Goal: Transaction & Acquisition: Download file/media

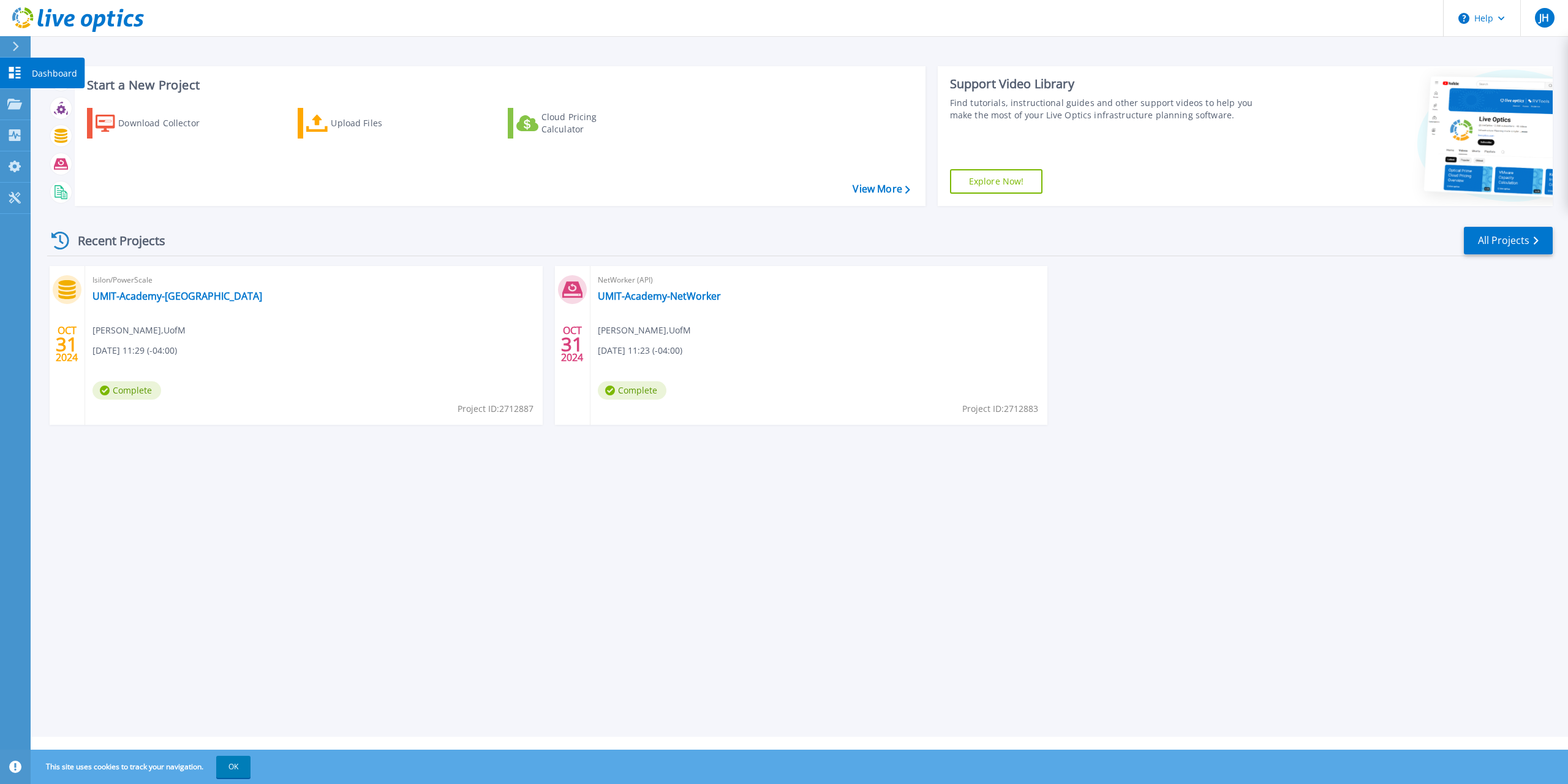
click at [13, 68] on icon at bounding box center [15, 73] width 12 height 12
click at [15, 107] on icon at bounding box center [15, 104] width 15 height 11
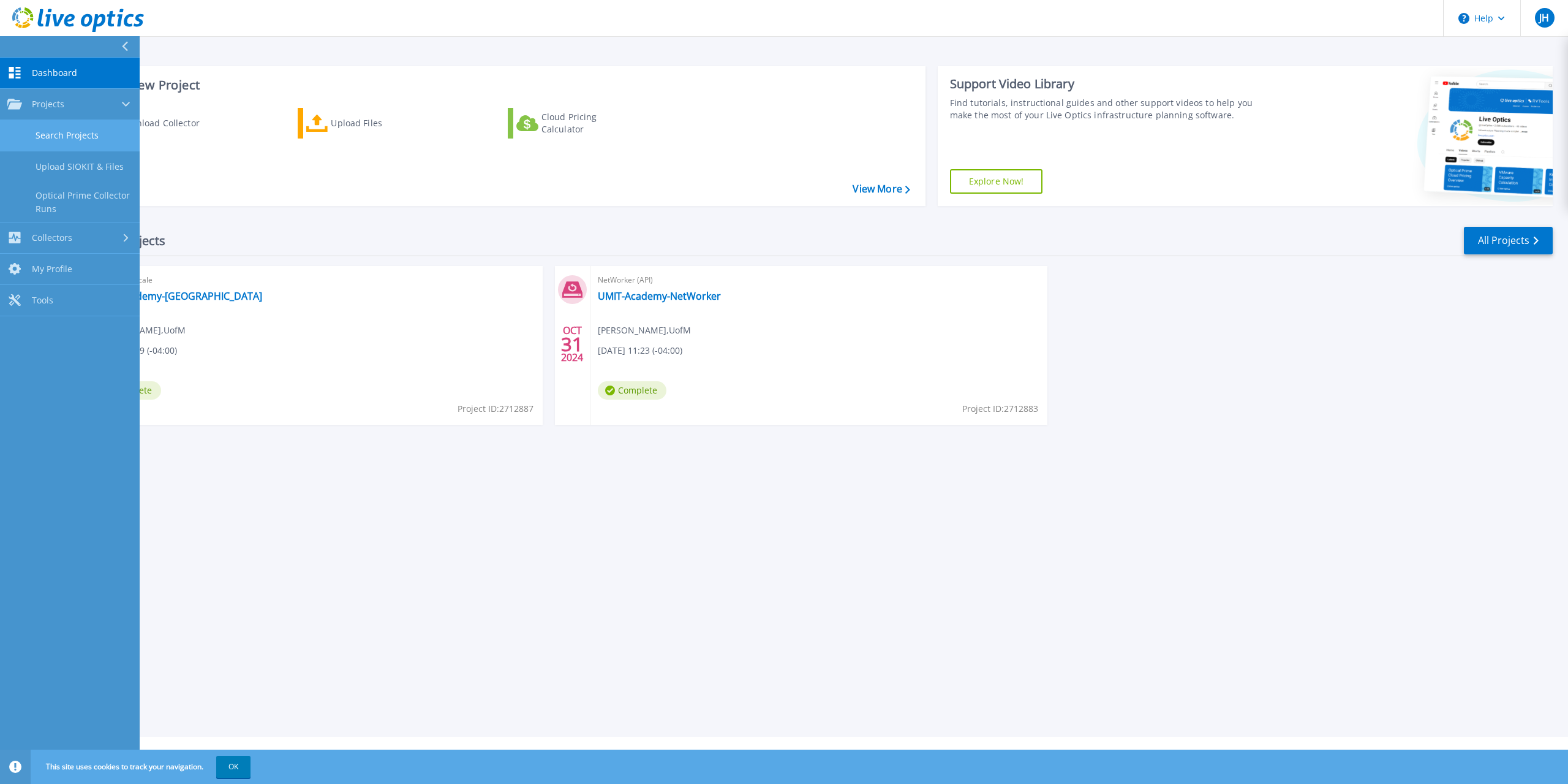
click at [82, 137] on link "Search Projects" at bounding box center [70, 136] width 139 height 32
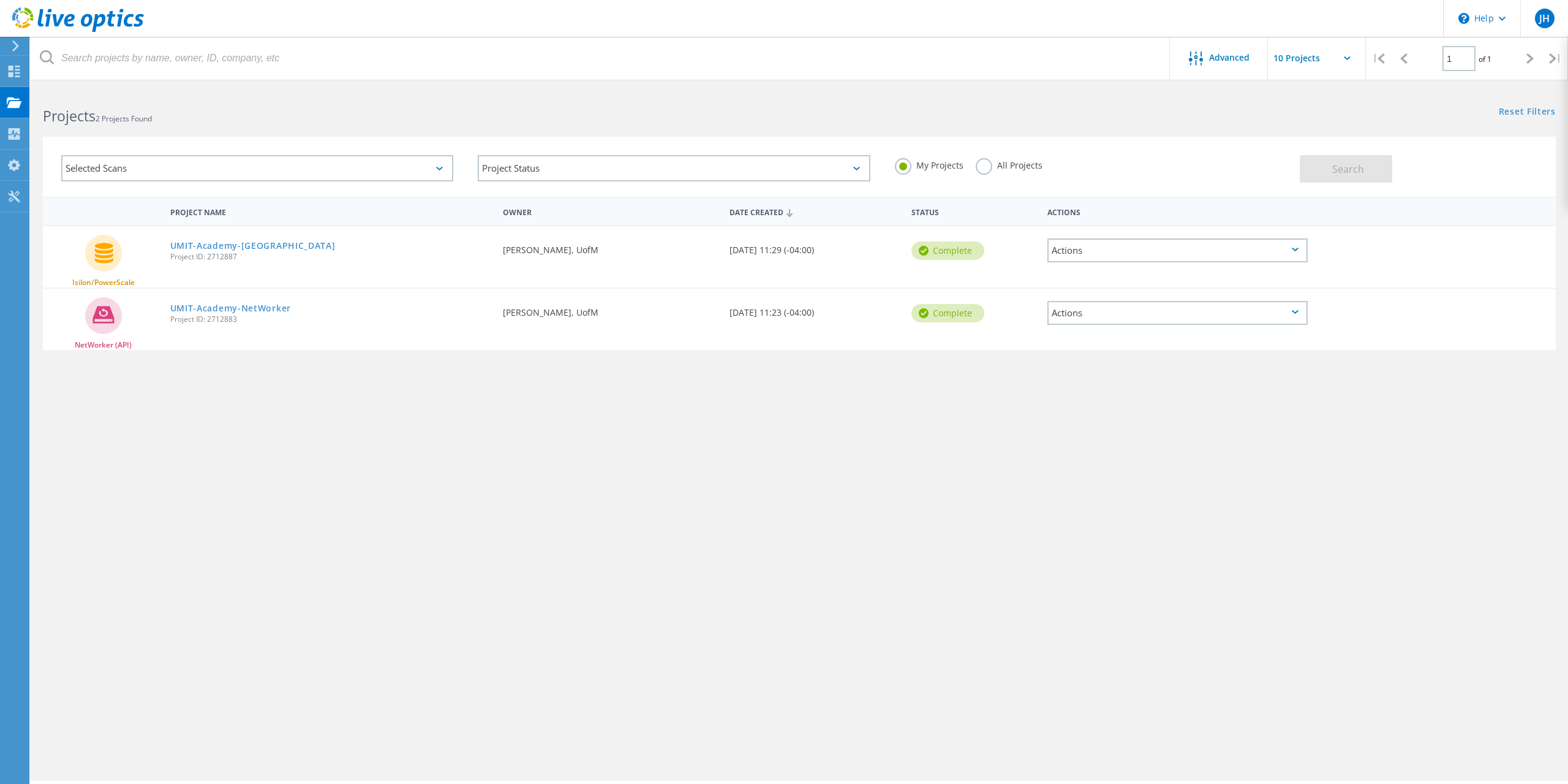
click at [1245, 252] on div "Actions" at bounding box center [1177, 251] width 260 height 24
click at [1468, 256] on div "Isilon/PowerScale UMIT-Academy-Isilon Project ID: 2712887 Requested By Orlando …" at bounding box center [799, 257] width 1513 height 62
click at [232, 247] on link "UMIT-Academy-Isilon" at bounding box center [253, 245] width 166 height 8
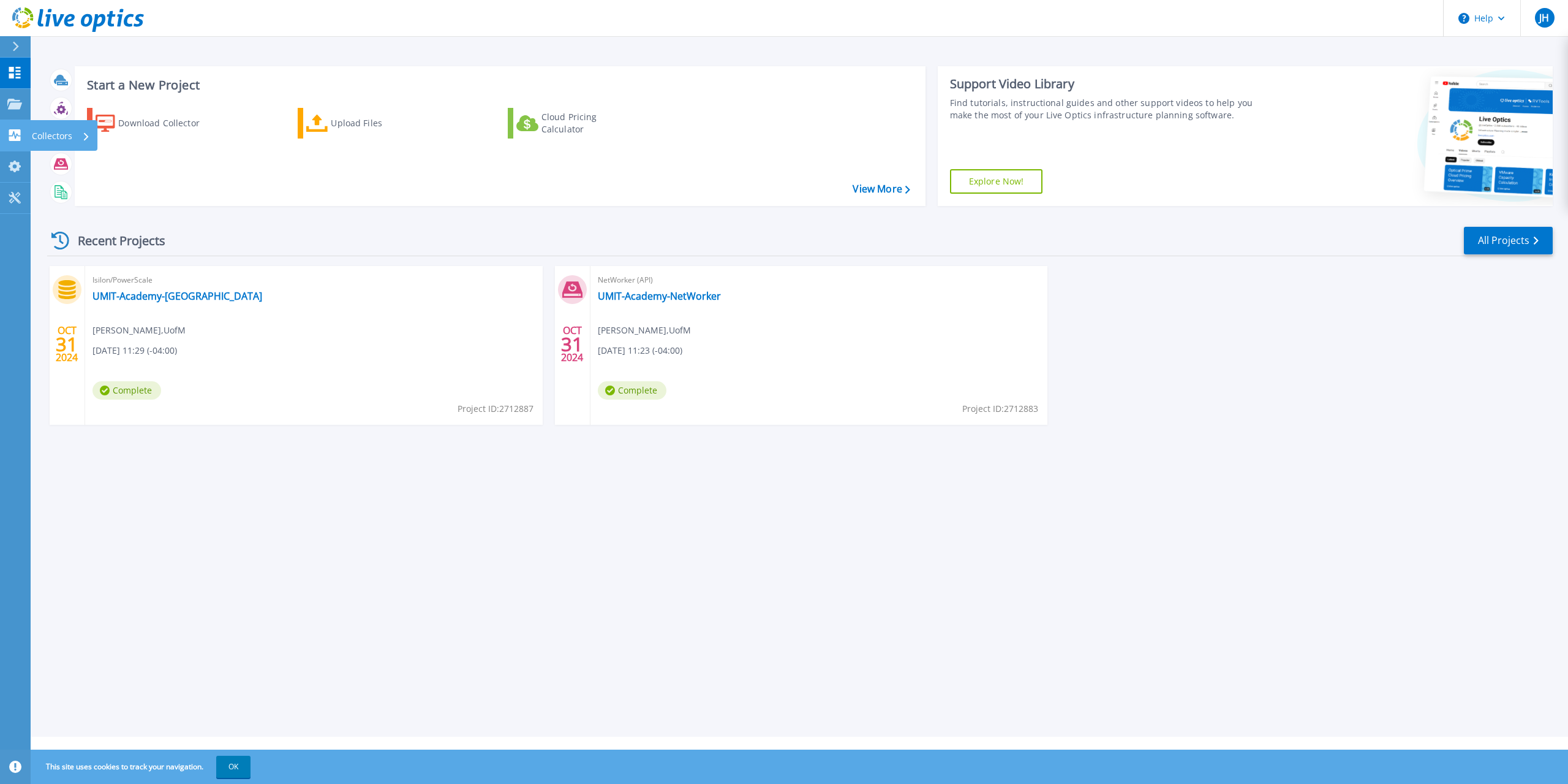
click at [83, 132] on div "Collectors" at bounding box center [61, 136] width 58 height 32
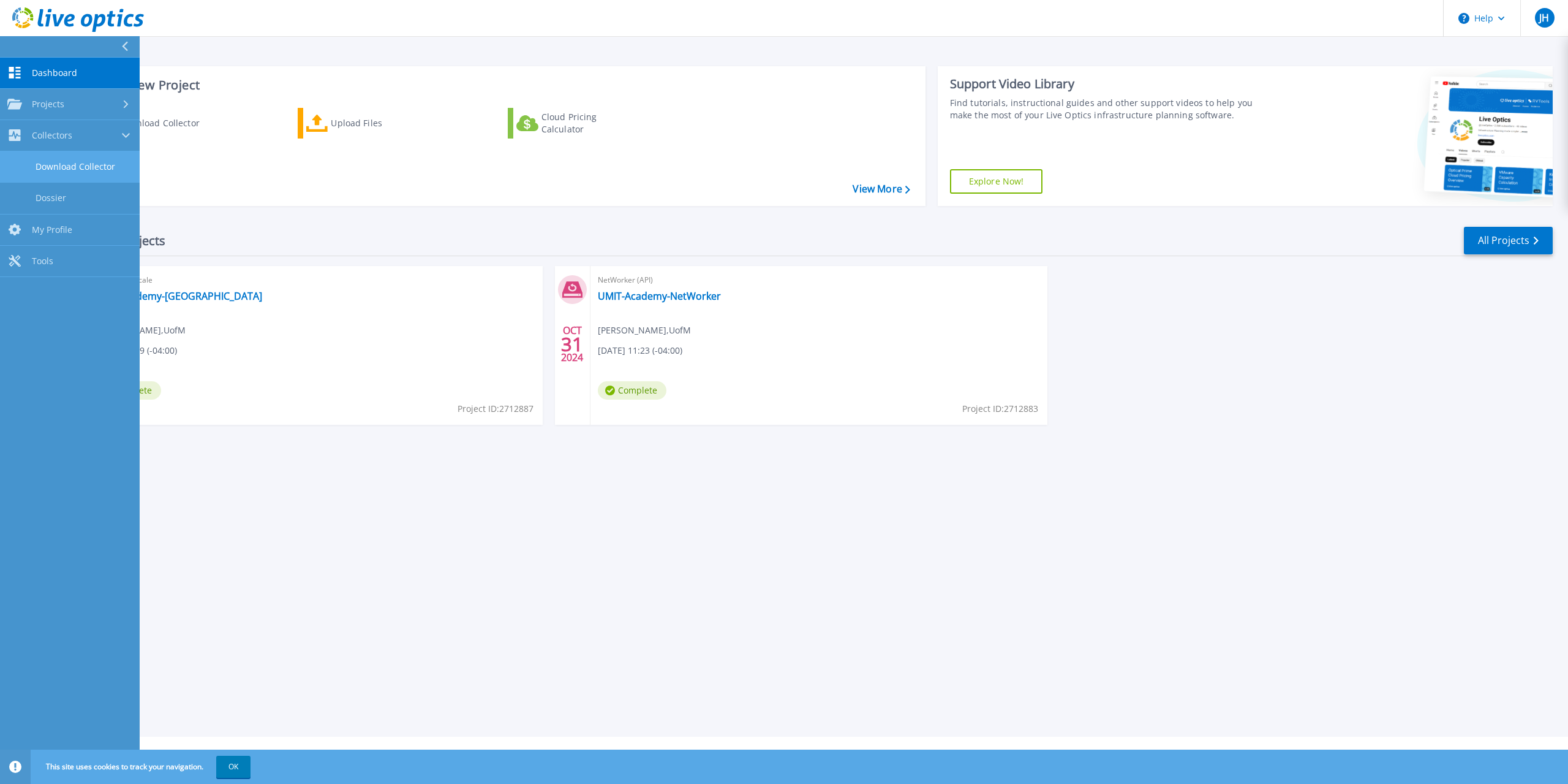
click at [94, 167] on link "Download Collector" at bounding box center [70, 167] width 139 height 32
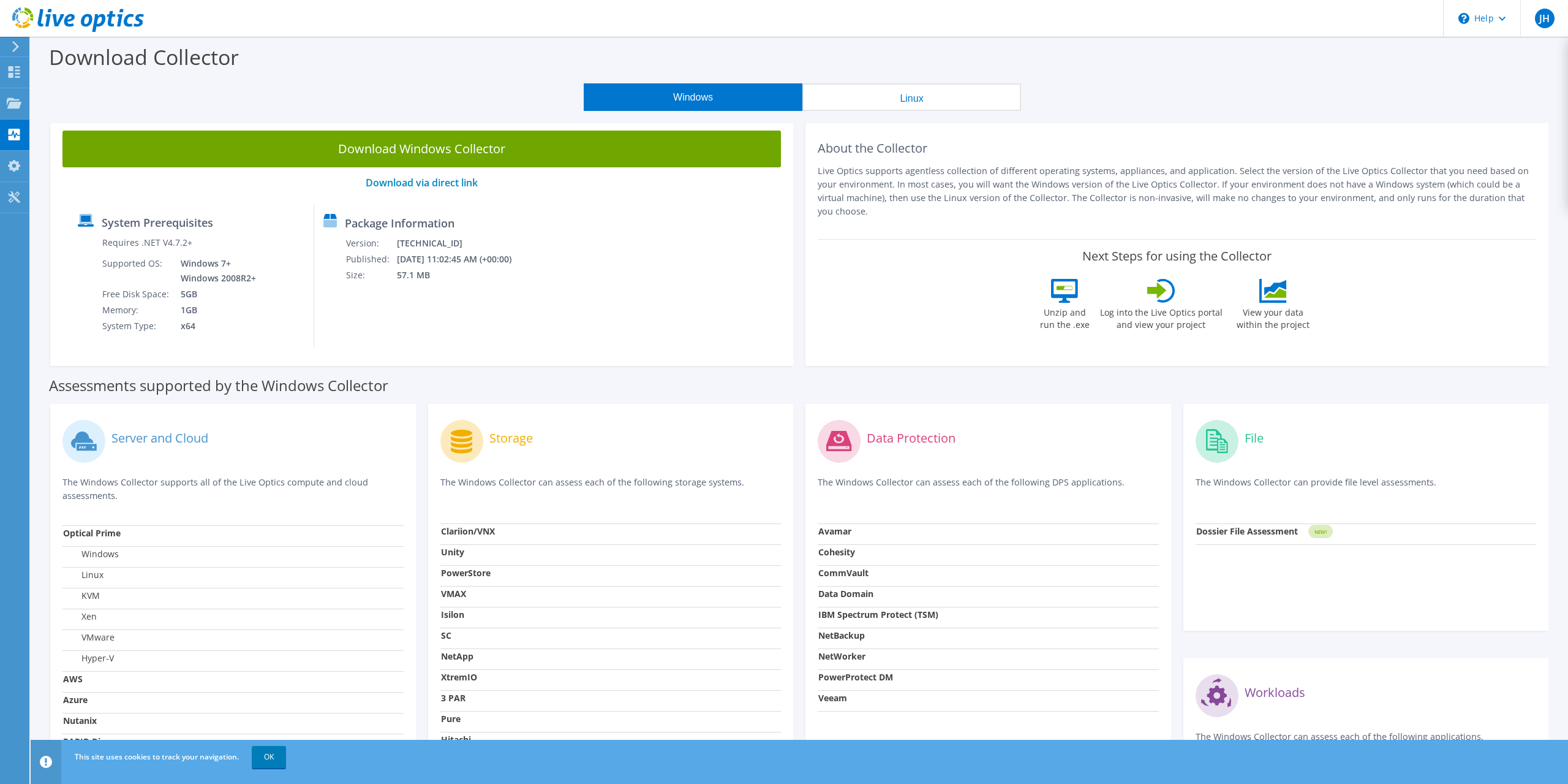
click at [859, 95] on button "Linux" at bounding box center [912, 97] width 219 height 28
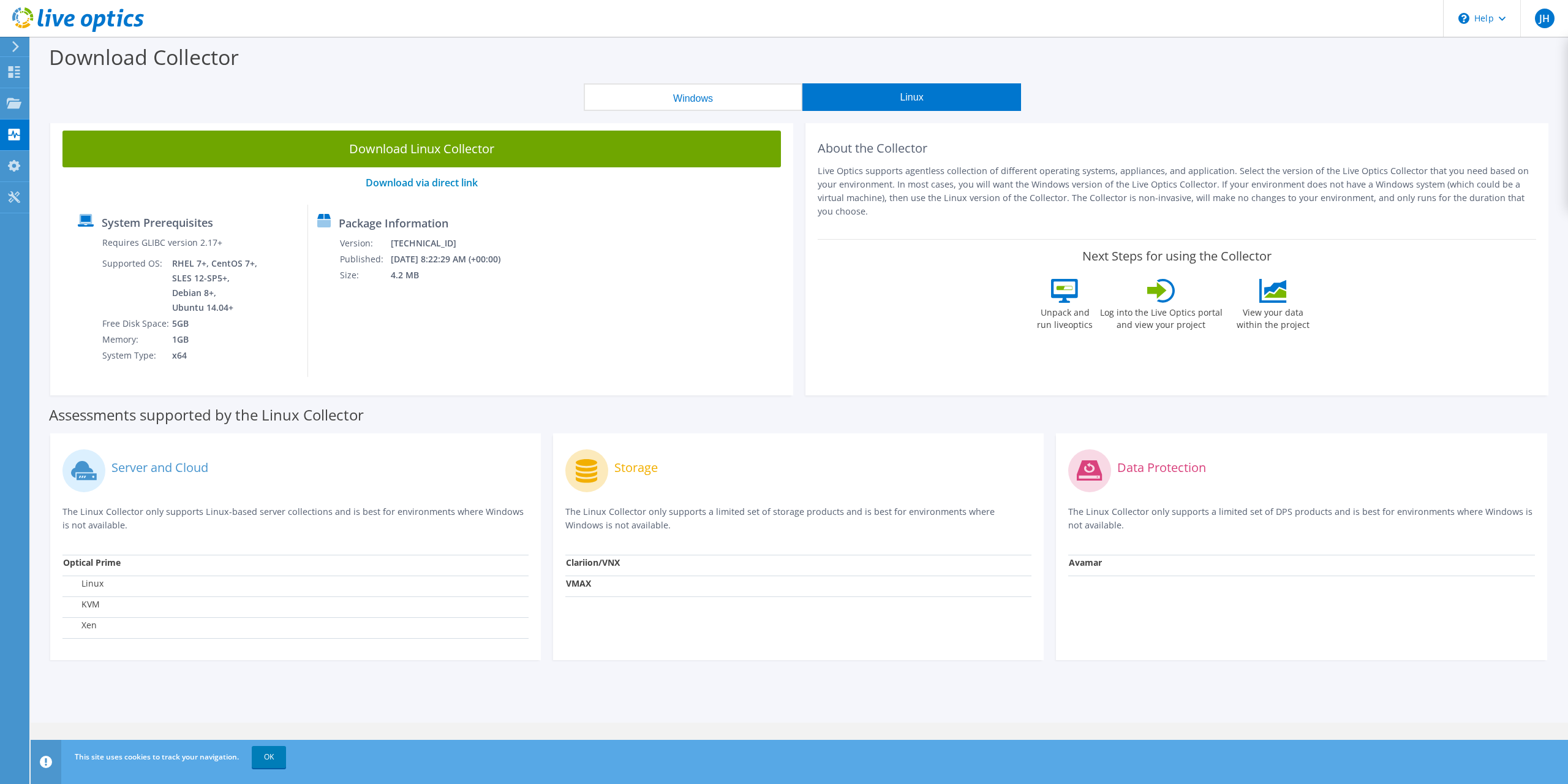
click at [754, 98] on button "Windows" at bounding box center [693, 97] width 219 height 28
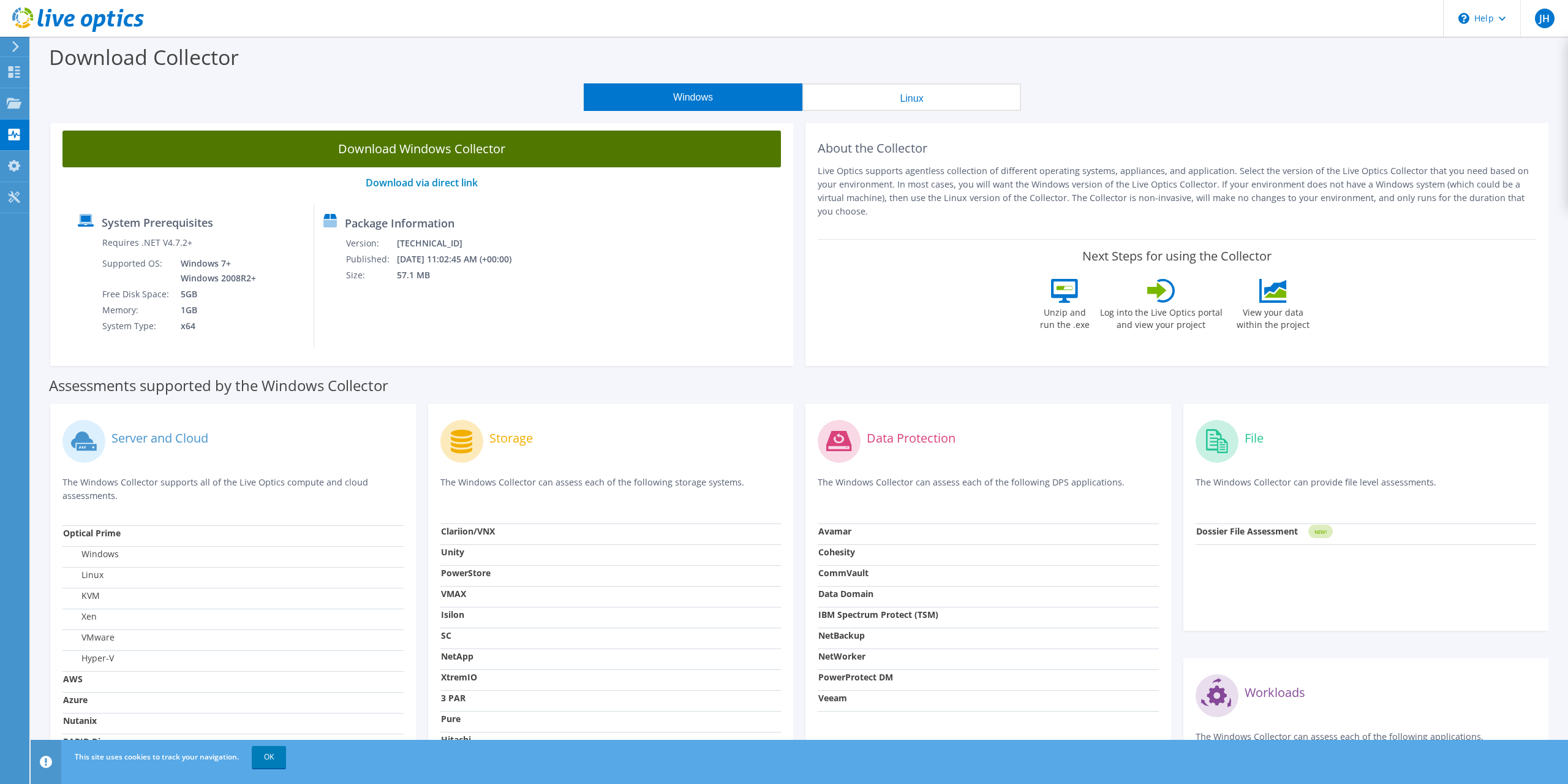
click at [466, 149] on link "Download Windows Collector" at bounding box center [421, 149] width 718 height 37
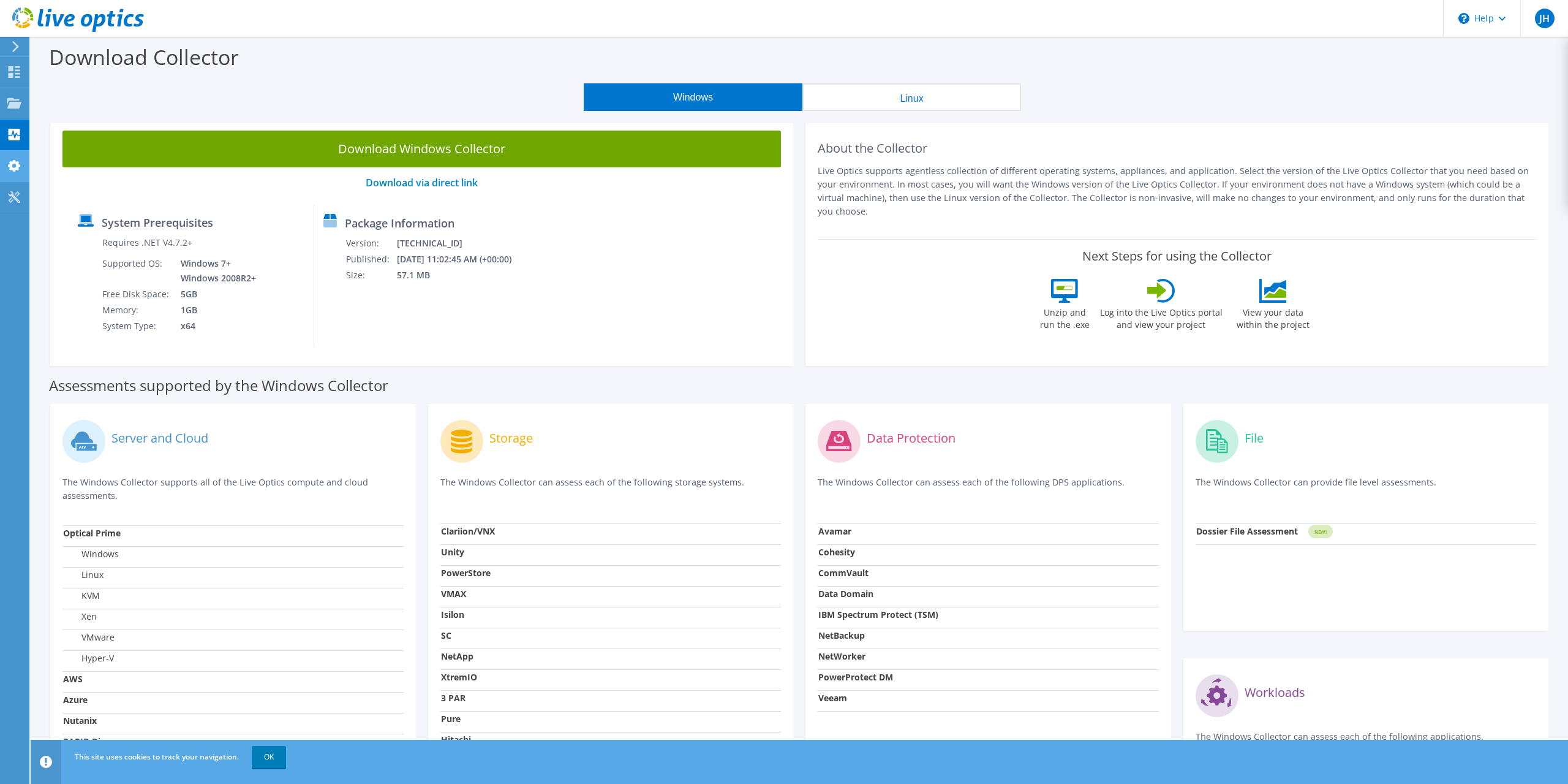
click at [11, 169] on use at bounding box center [14, 166] width 12 height 12
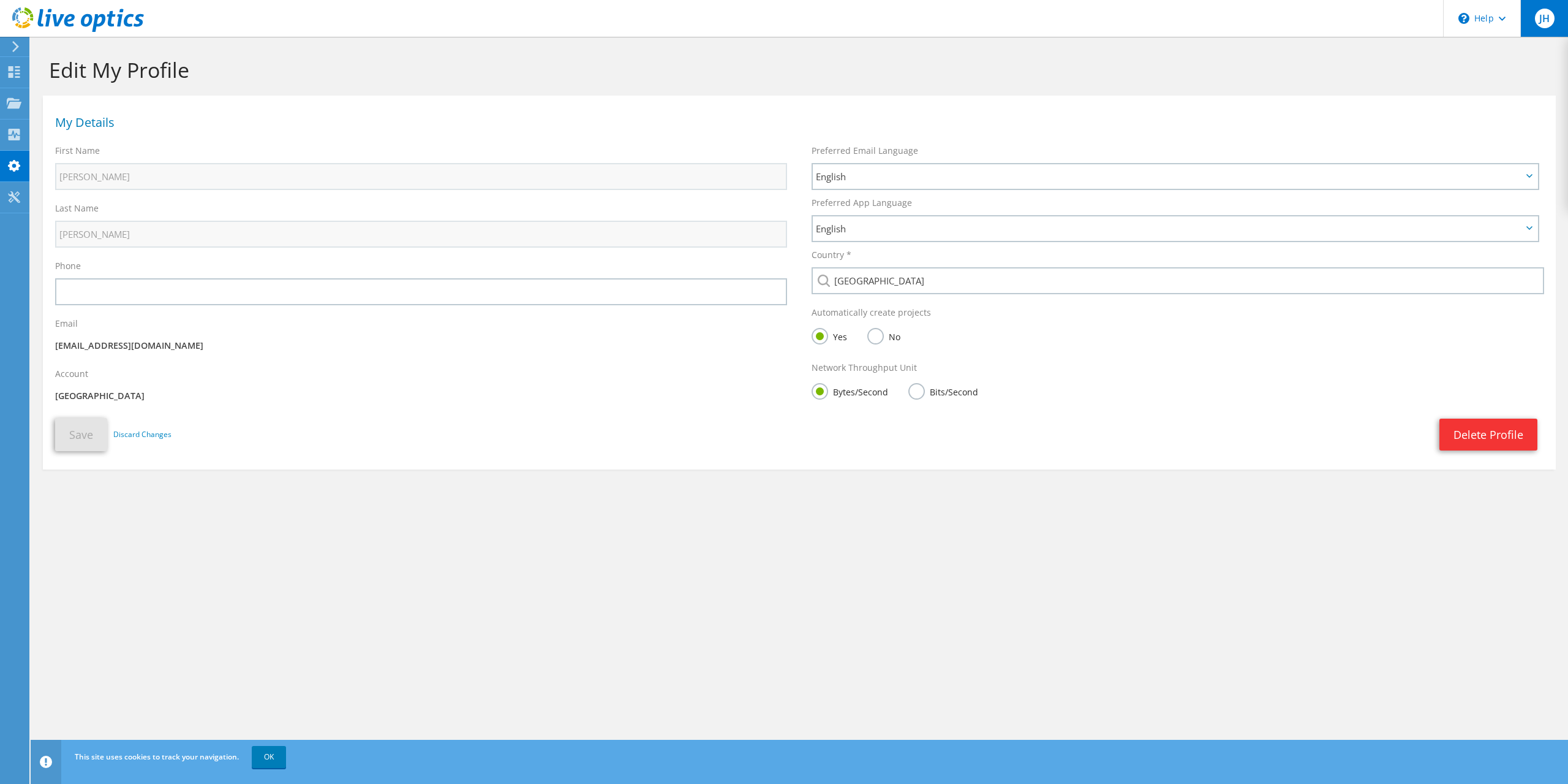
click at [1541, 23] on span "JH" at bounding box center [1545, 18] width 19 height 20
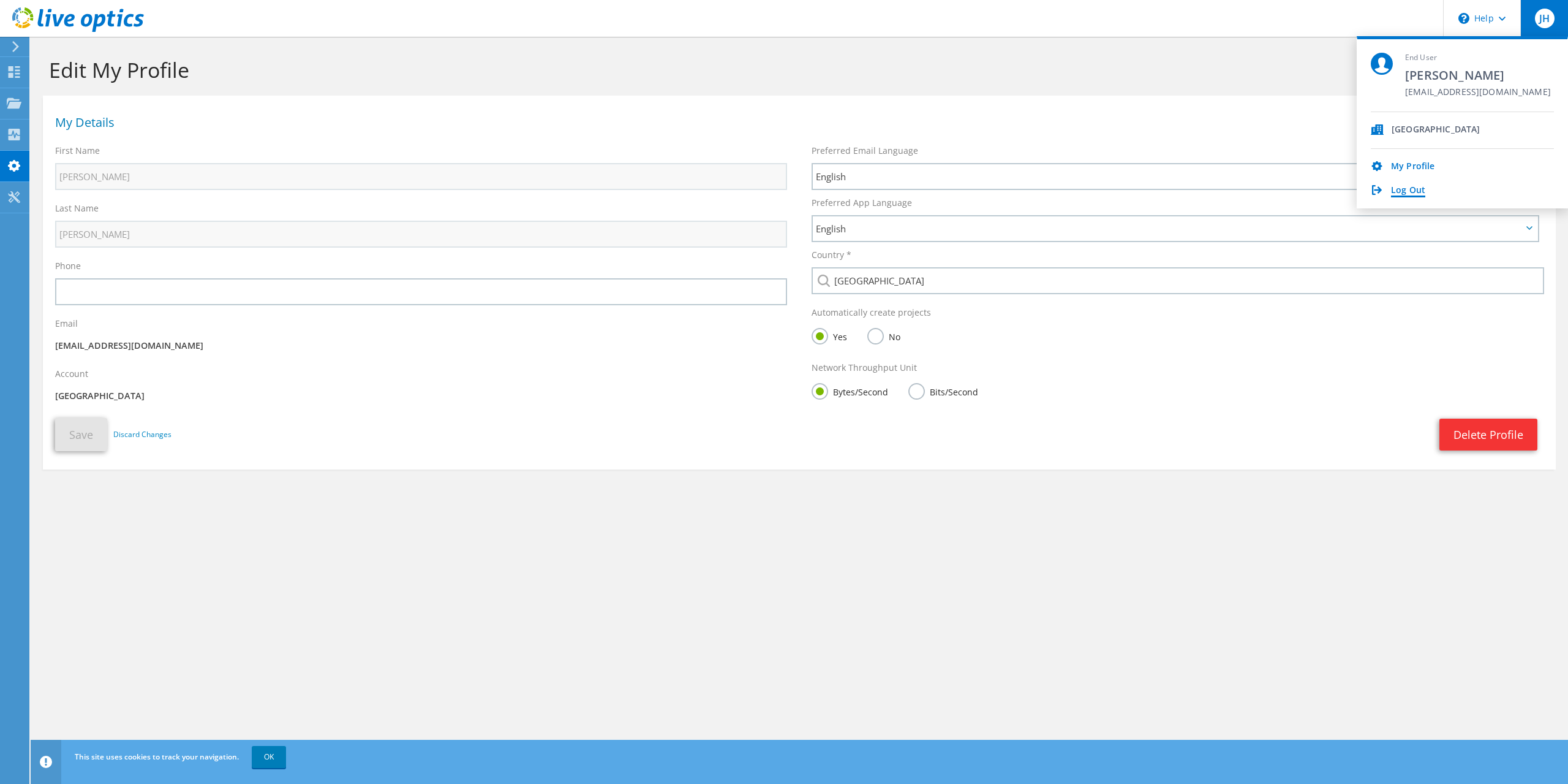
click at [1404, 189] on link "Log Out" at bounding box center [1408, 191] width 34 height 12
